Goal: Navigation & Orientation: Find specific page/section

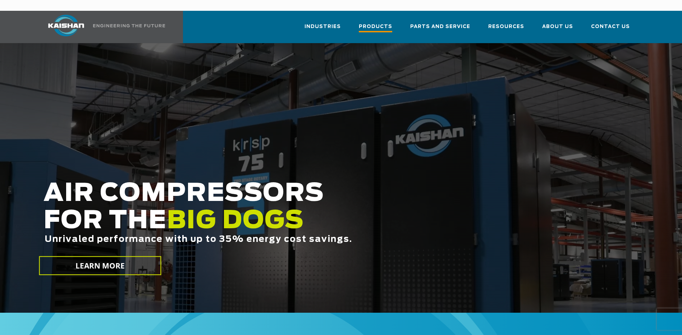
click at [378, 23] on span "Products" at bounding box center [375, 28] width 33 height 10
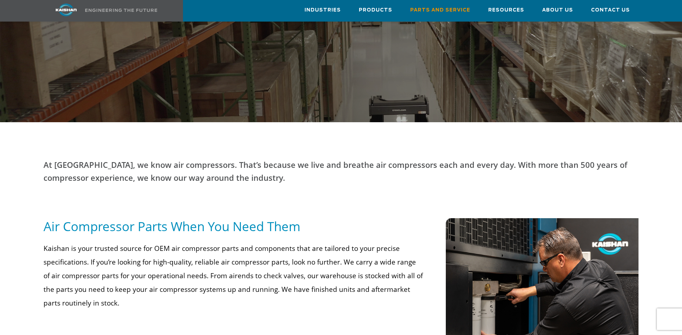
scroll to position [72, 0]
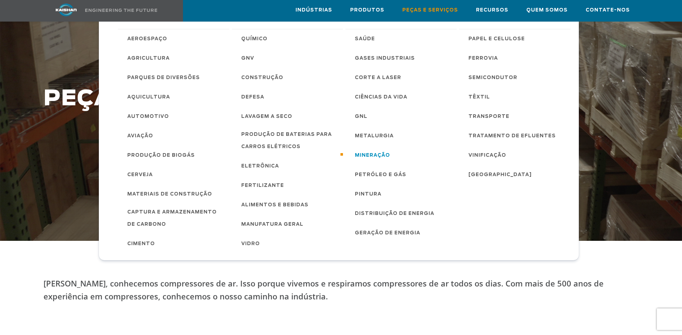
click at [372, 154] on span "Mineração" at bounding box center [372, 155] width 35 height 12
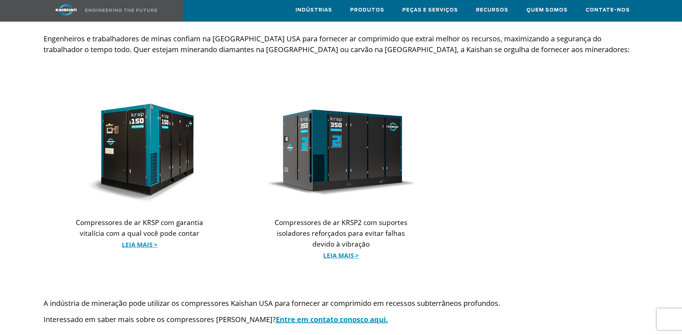
scroll to position [611, 0]
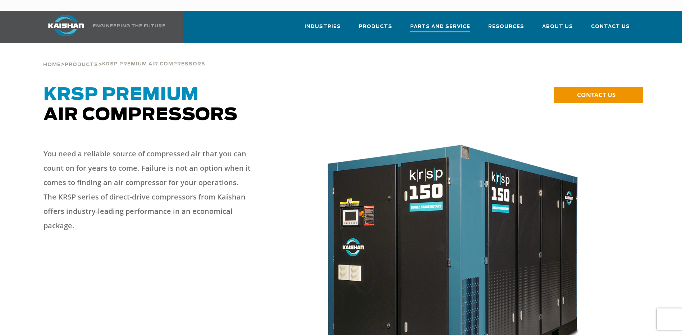
click at [438, 23] on span "Parts and Service" at bounding box center [440, 28] width 60 height 10
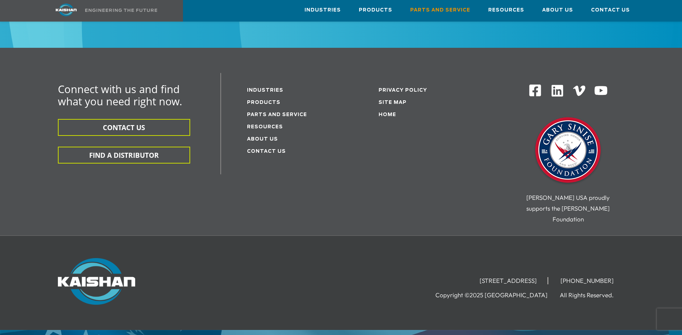
scroll to position [969, 0]
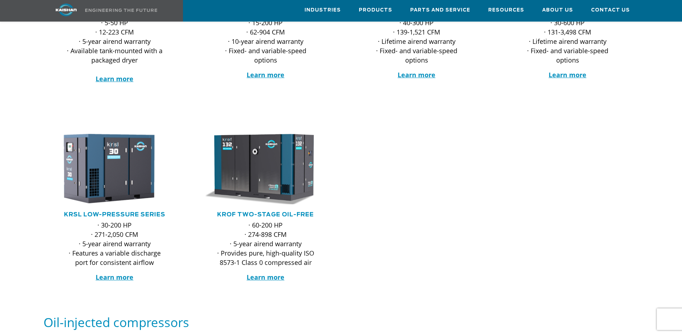
scroll to position [467, 0]
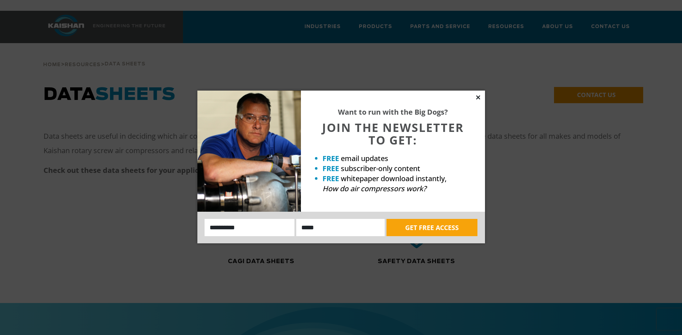
click at [475, 96] on icon at bounding box center [478, 97] width 6 height 6
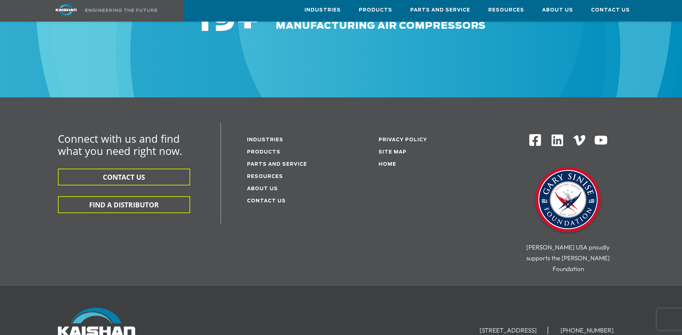
scroll to position [467, 0]
